Goal: Navigation & Orientation: Find specific page/section

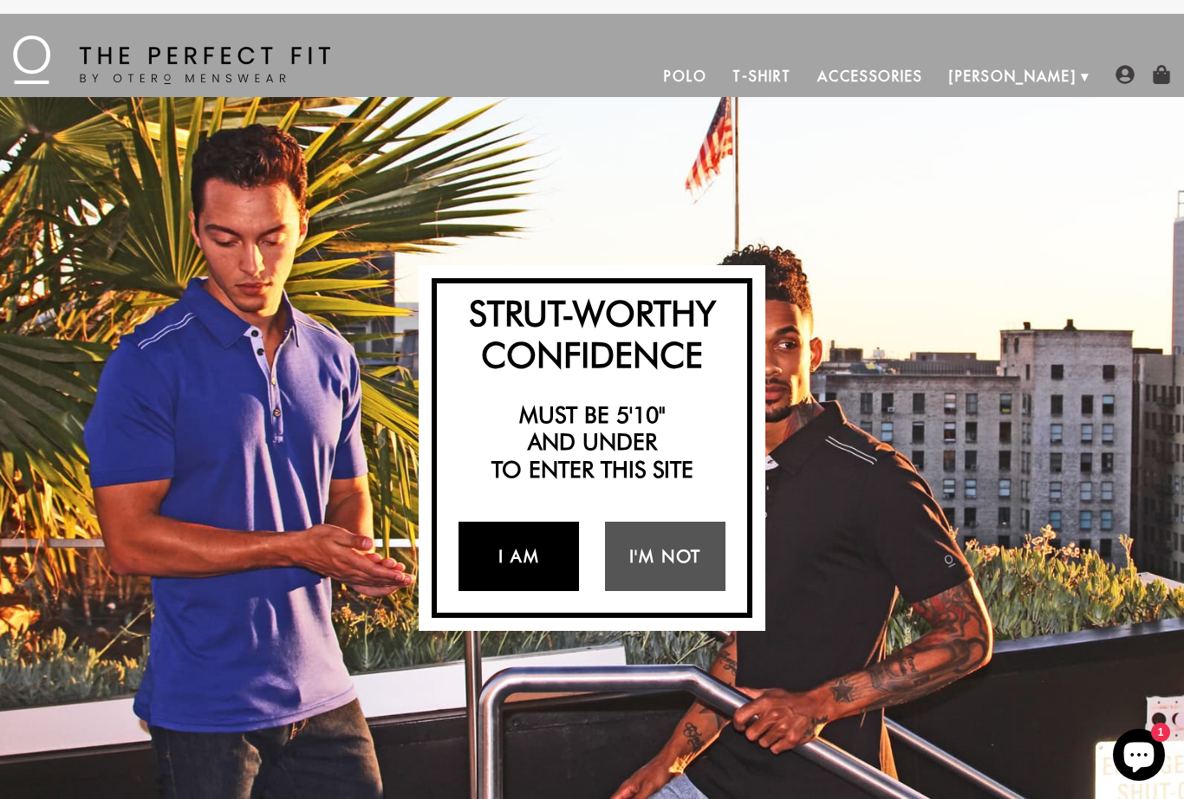
click at [529, 555] on link "I Am" at bounding box center [518, 556] width 120 height 69
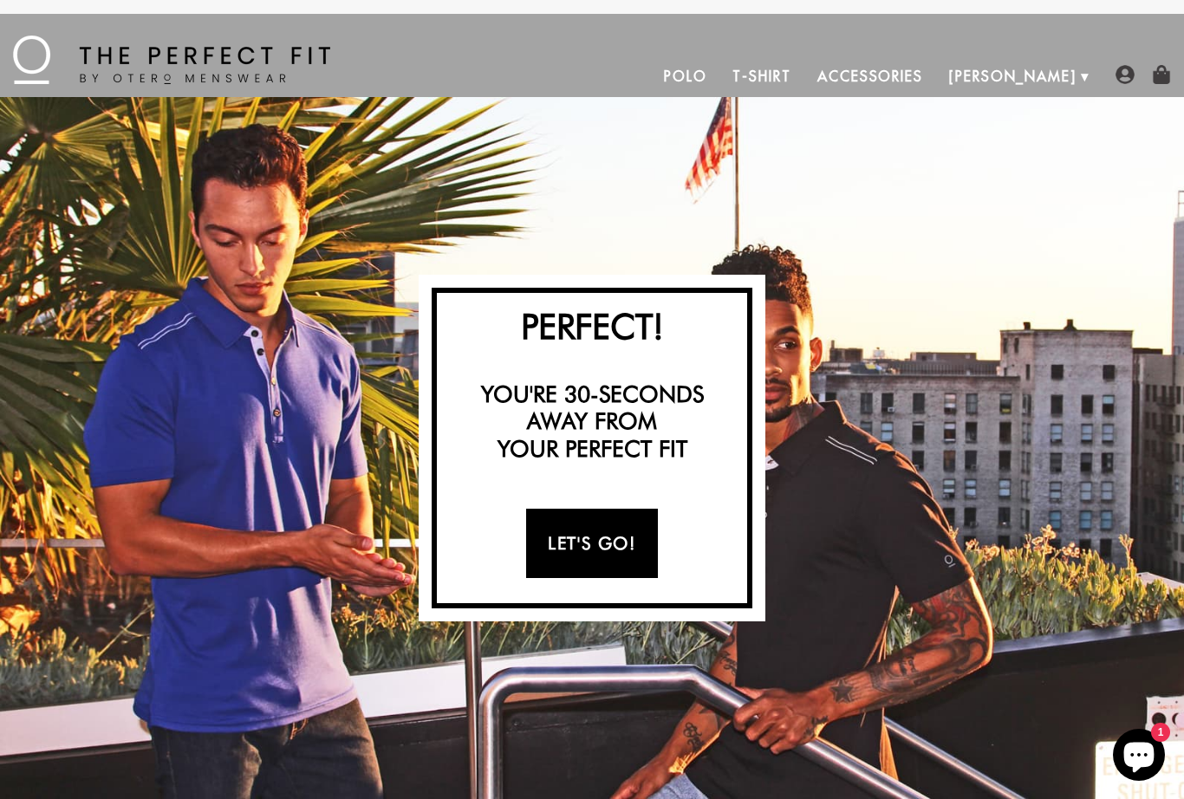
click at [634, 548] on link "Let's Go!" at bounding box center [591, 543] width 131 height 69
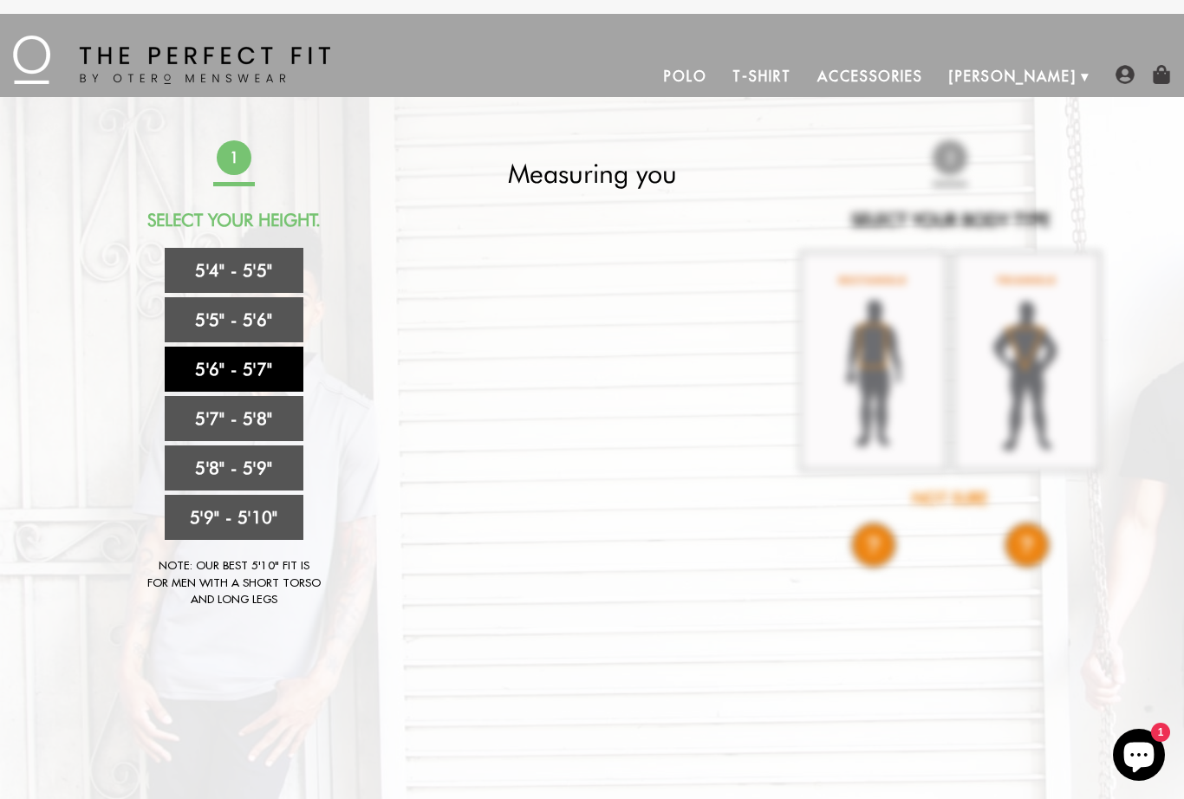
click at [246, 376] on link "5'6" - 5'7"" at bounding box center [234, 369] width 139 height 45
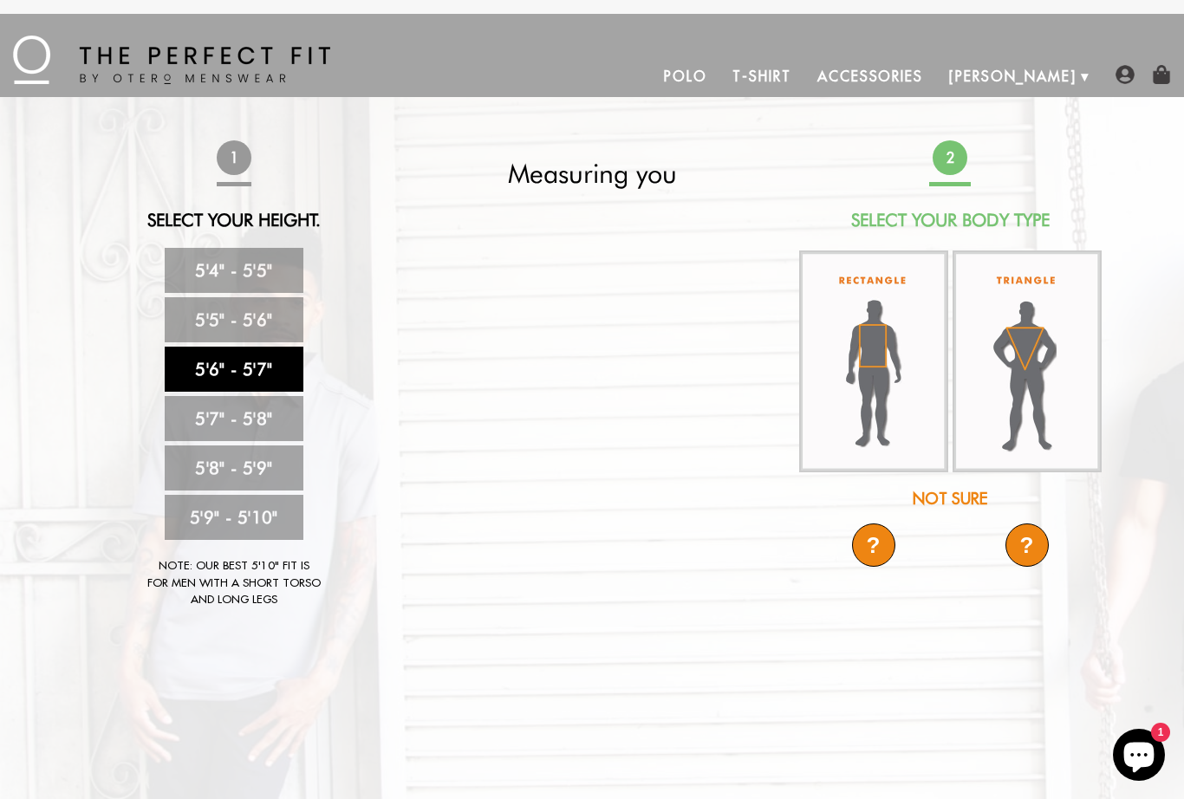
click at [971, 504] on div "Not Sure" at bounding box center [949, 498] width 307 height 23
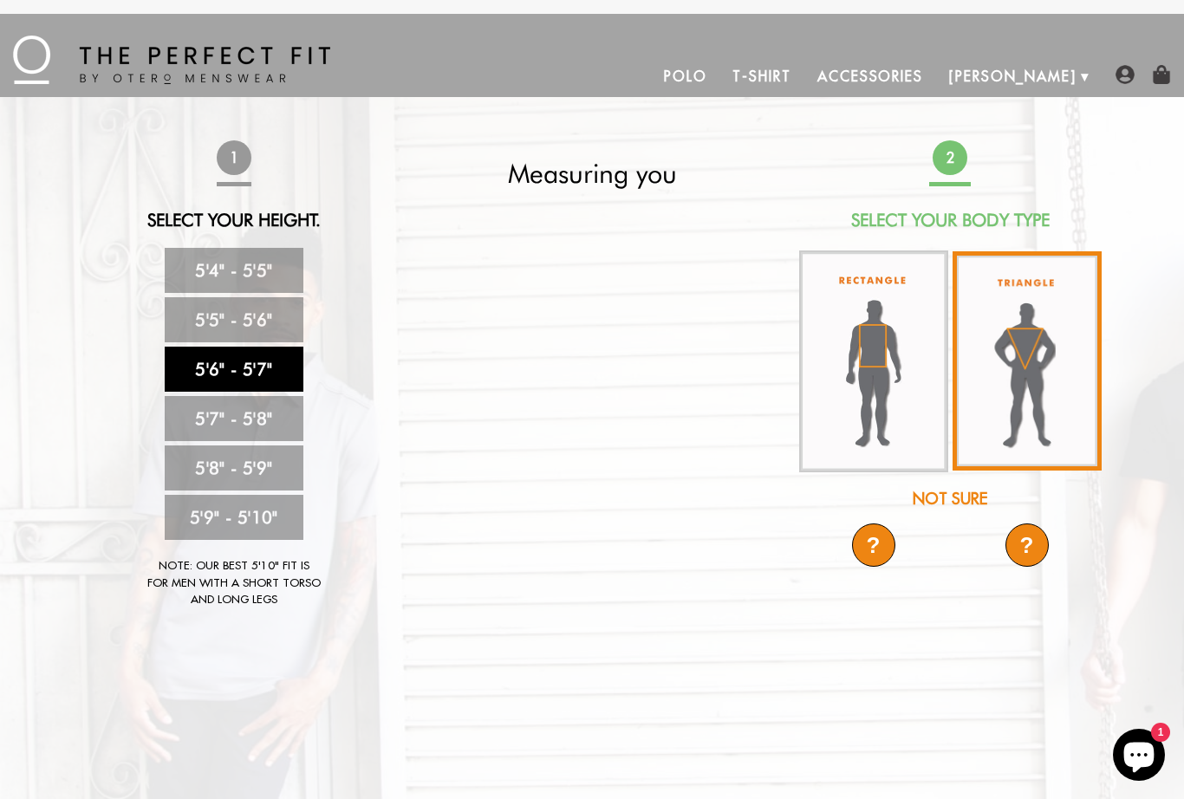
click at [1026, 373] on img at bounding box center [1026, 360] width 149 height 219
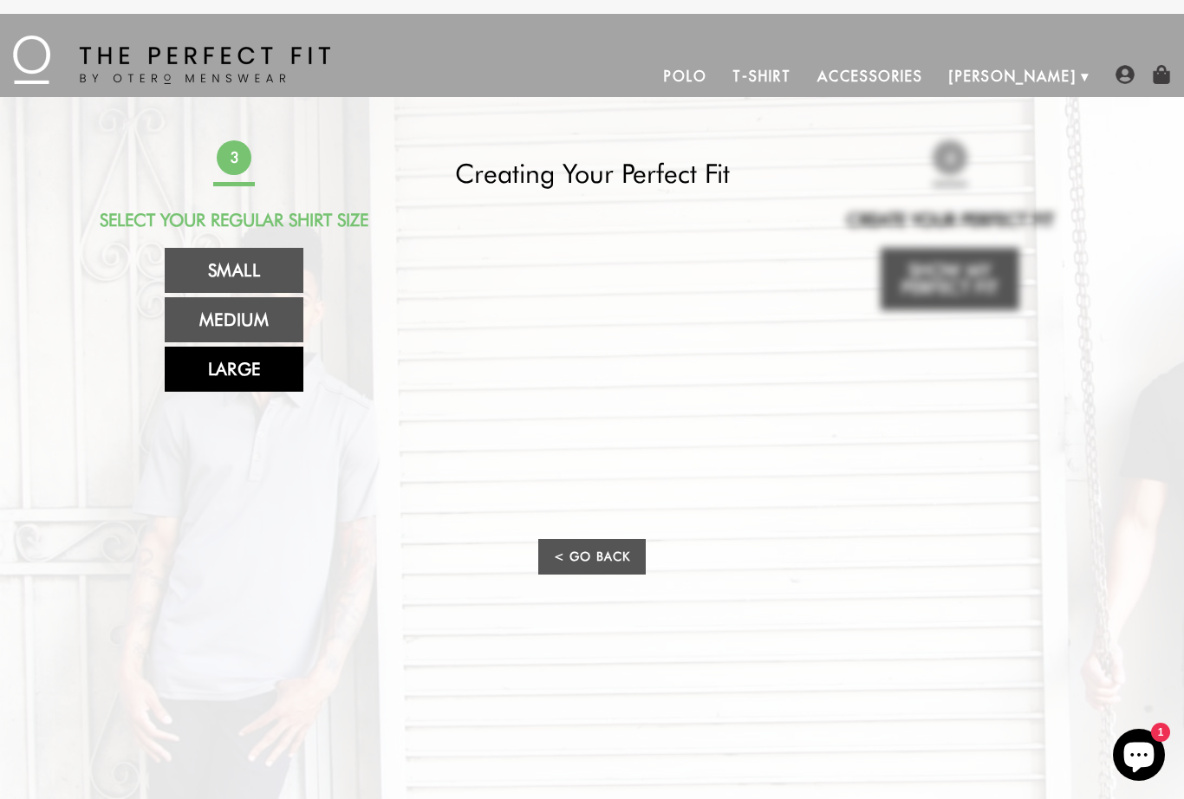
click at [253, 380] on link "Large" at bounding box center [234, 369] width 139 height 45
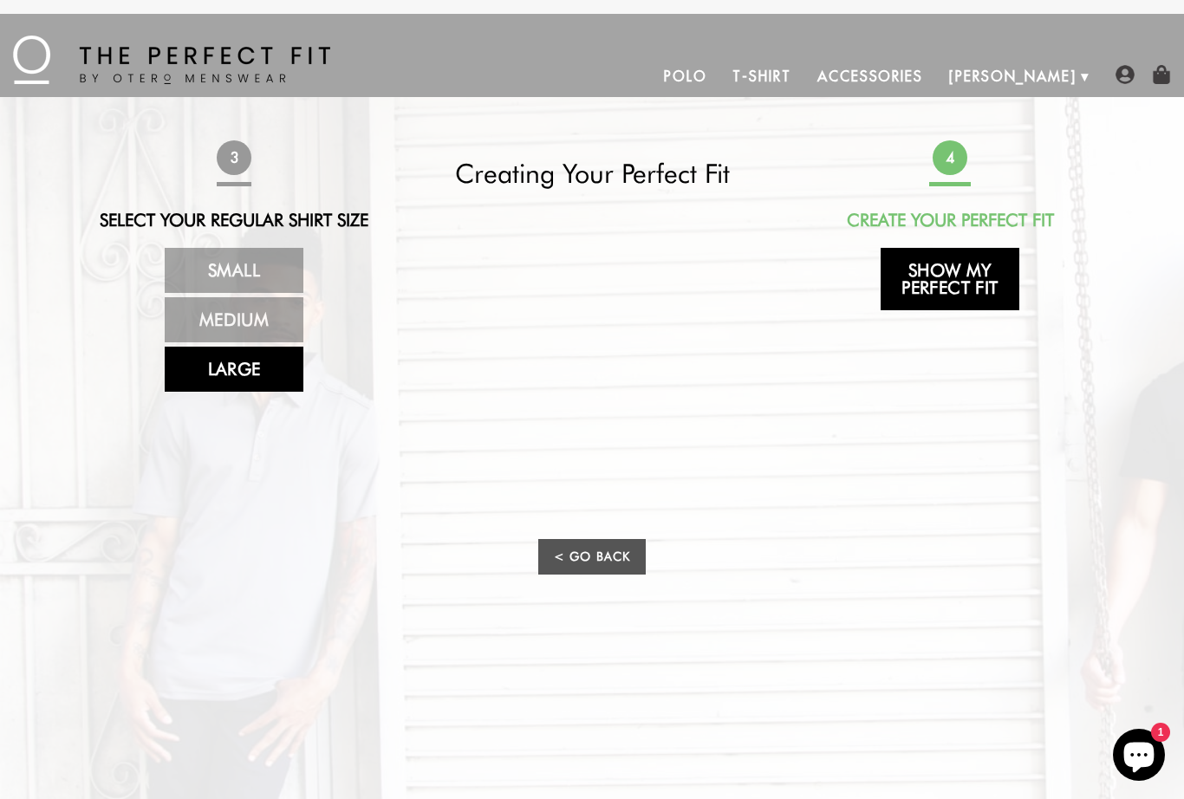
click at [958, 281] on link "Show My Perfect Fit" at bounding box center [949, 279] width 139 height 62
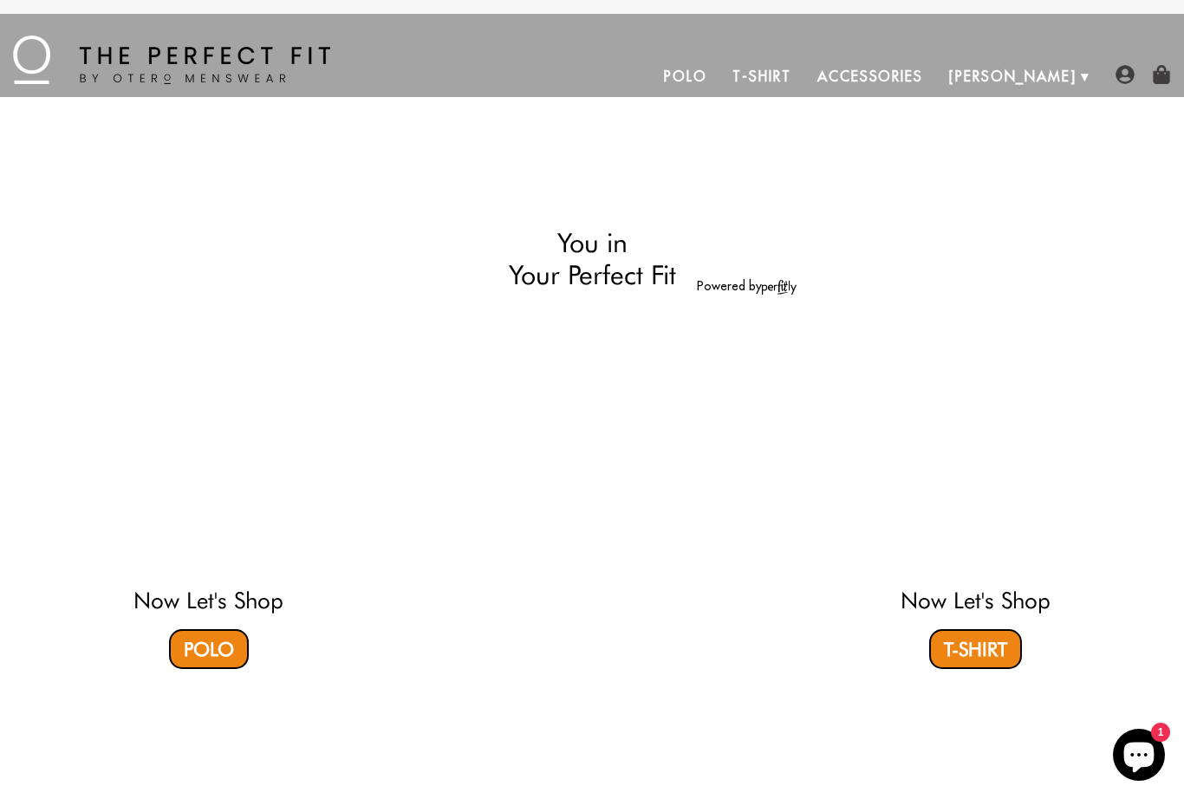
select select "56-57"
select select "triangle"
select select "L"
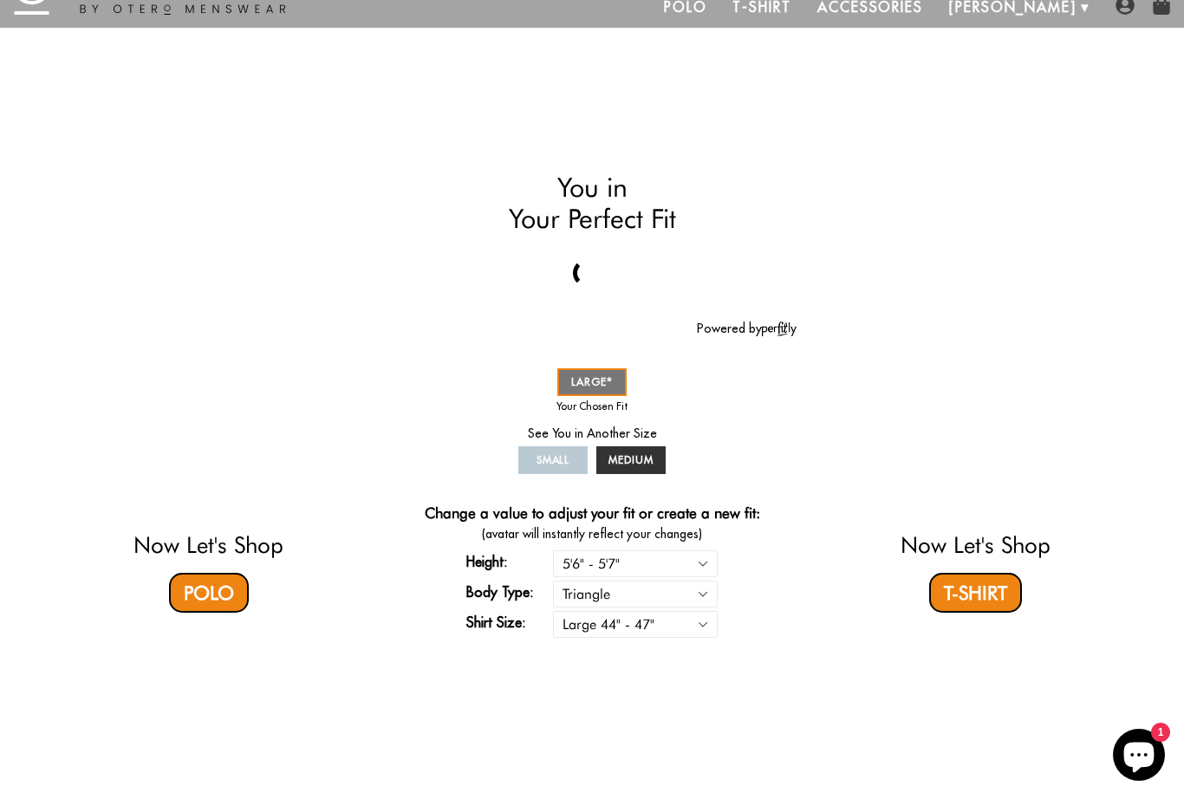
scroll to position [23, 0]
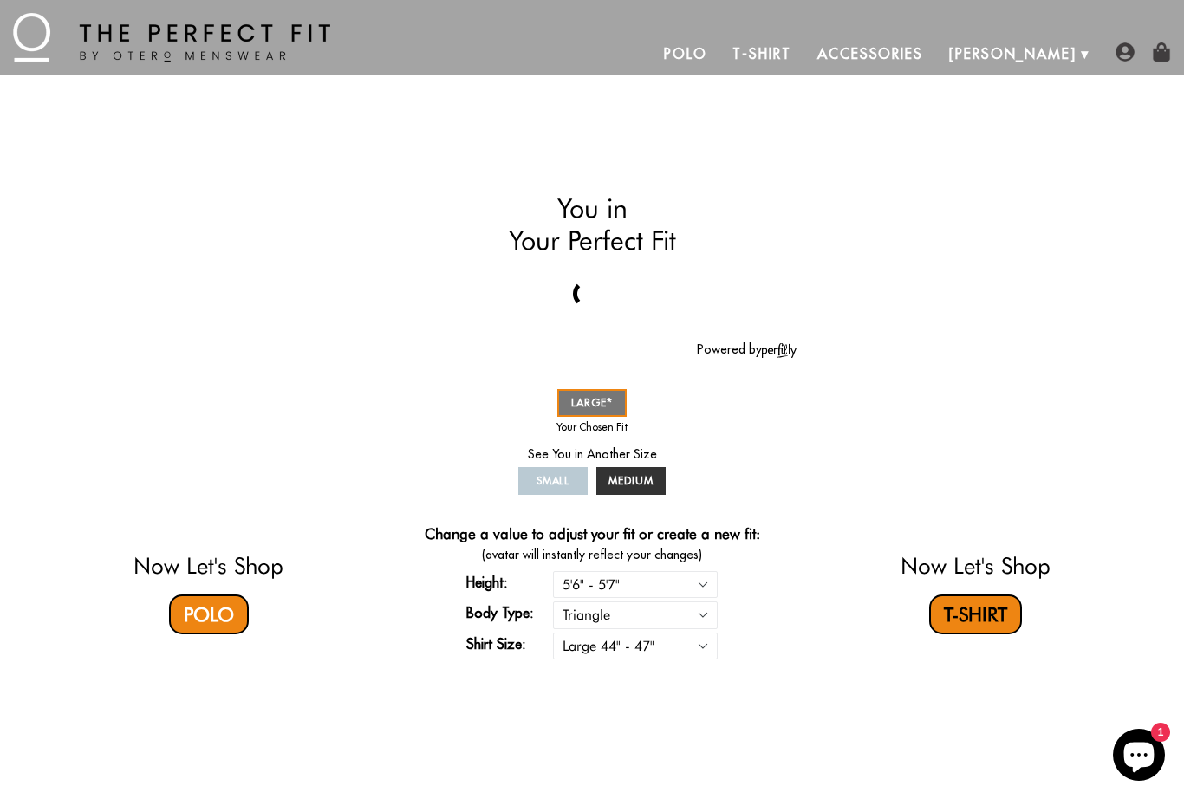
click at [979, 625] on link "T-Shirt" at bounding box center [975, 614] width 93 height 40
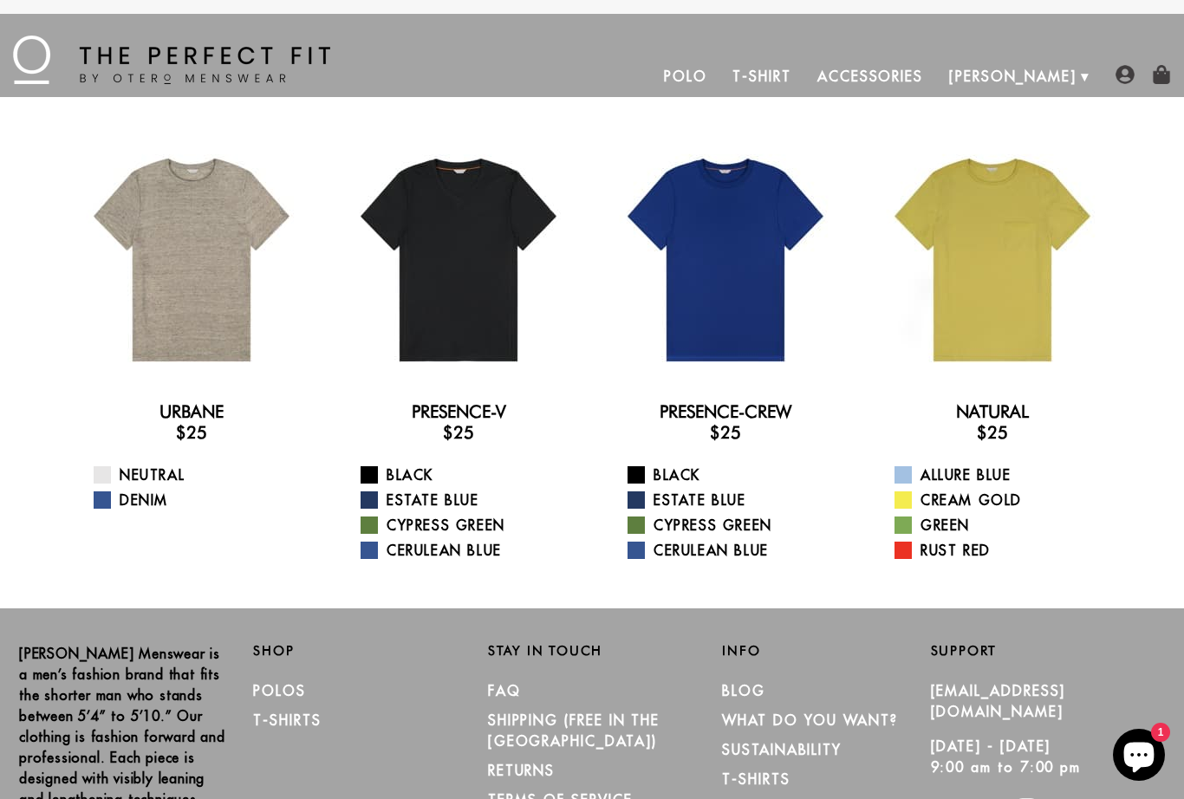
click at [936, 93] on link "Accessories" at bounding box center [870, 76] width 132 height 42
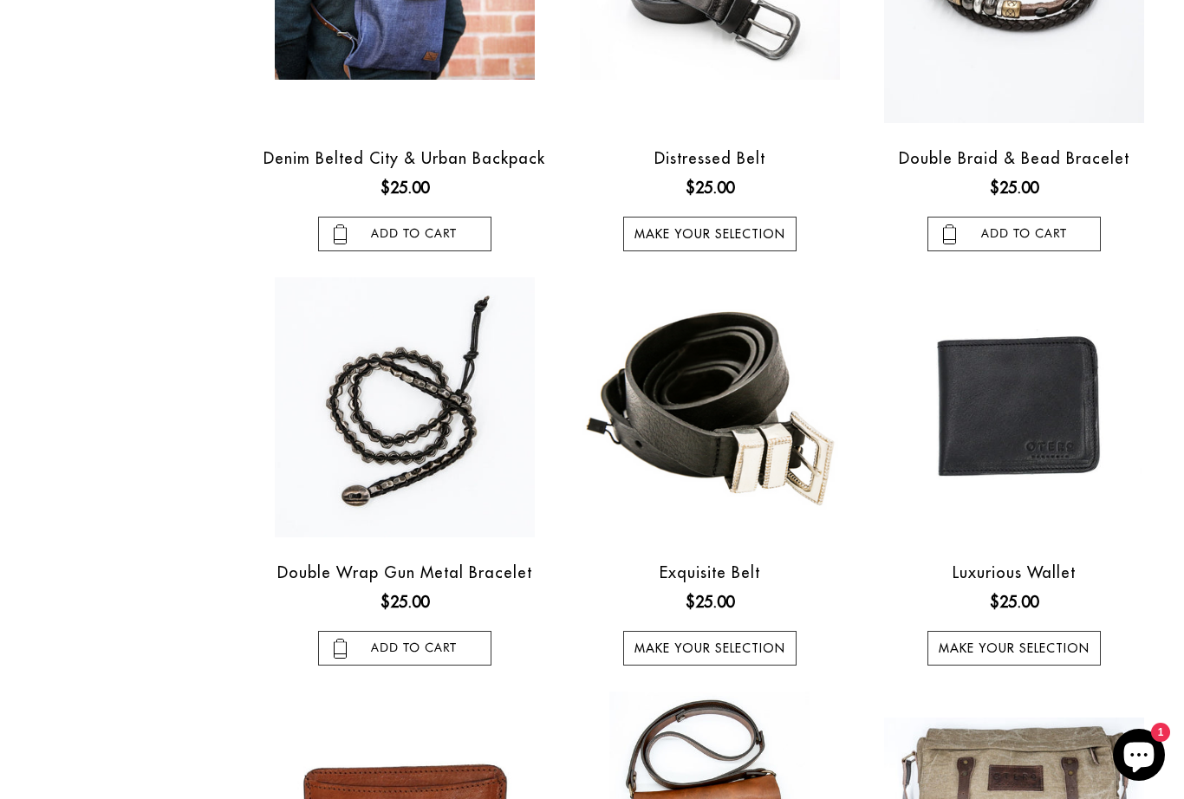
scroll to position [795, 0]
